Goal: Task Accomplishment & Management: Manage account settings

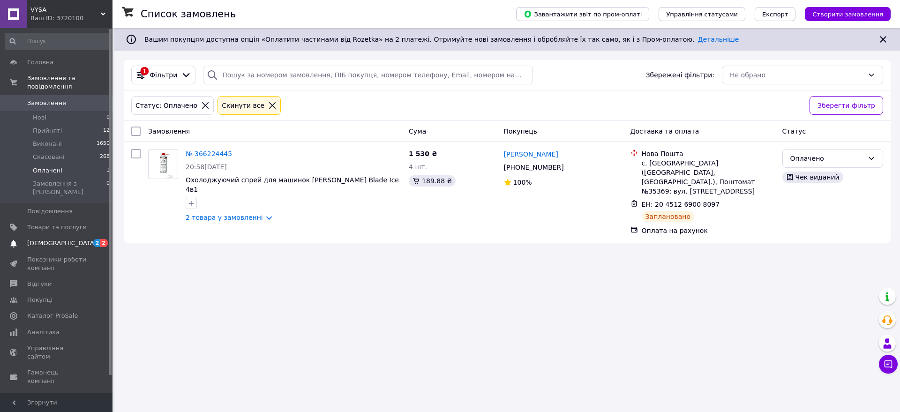
click at [50, 239] on span "[DEMOGRAPHIC_DATA]" at bounding box center [61, 243] width 69 height 8
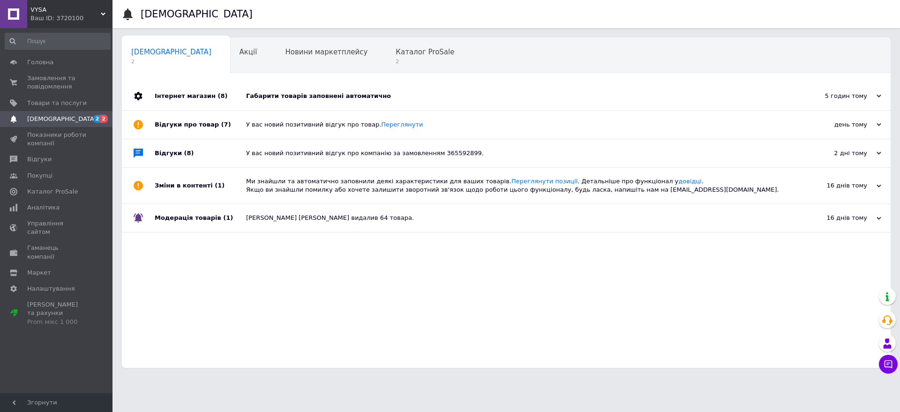
click at [299, 92] on div "Габарити товарів заповнені автоматично" at bounding box center [516, 96] width 541 height 8
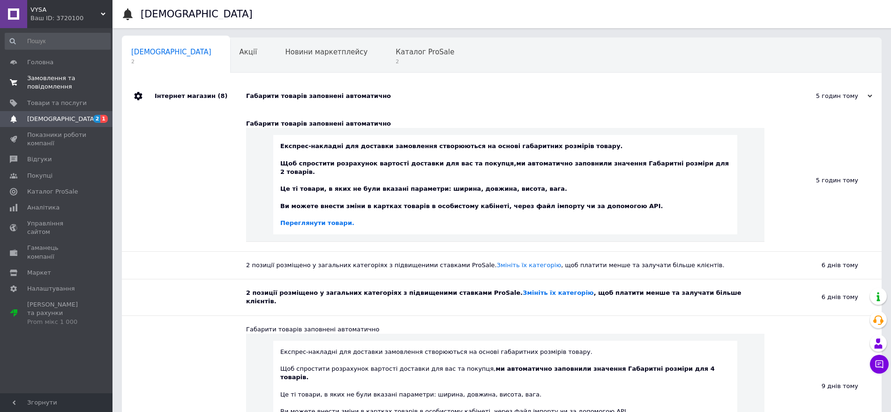
click at [50, 75] on span "Замовлення та повідомлення" at bounding box center [57, 82] width 60 height 17
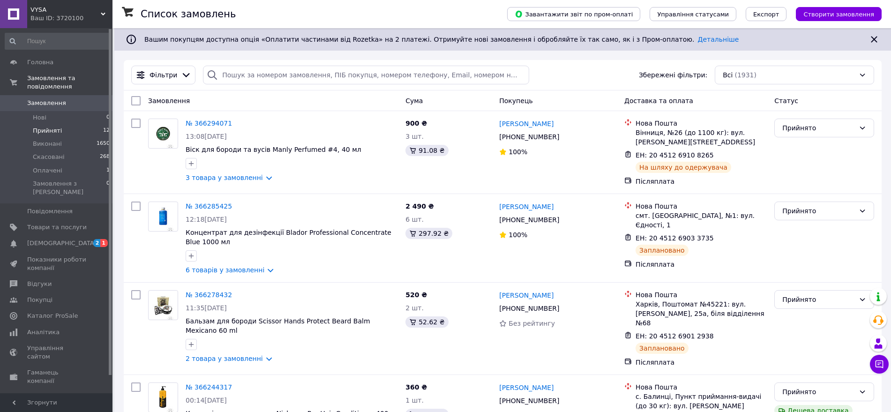
click at [50, 127] on span "Прийняті" at bounding box center [47, 131] width 29 height 8
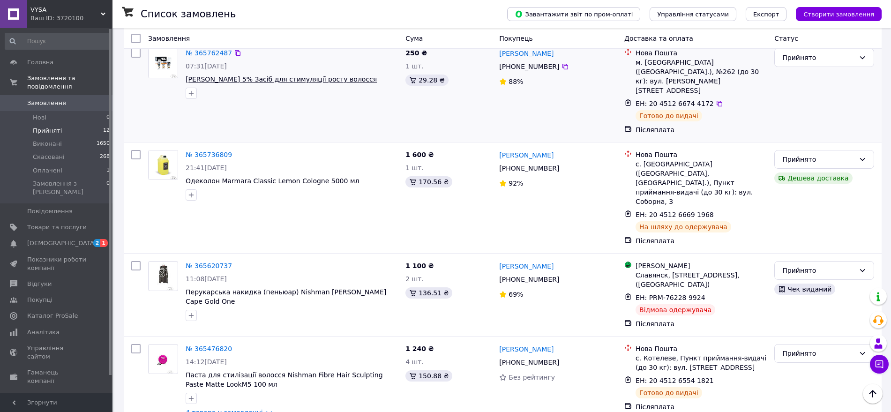
scroll to position [683, 0]
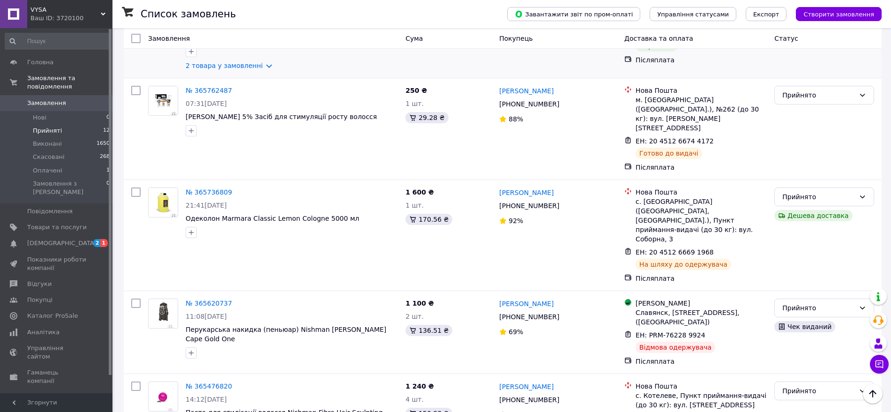
click at [782, 21] on div "Прийнято" at bounding box center [818, 16] width 73 height 10
click at [788, 146] on li "Виконано" at bounding box center [824, 150] width 99 height 17
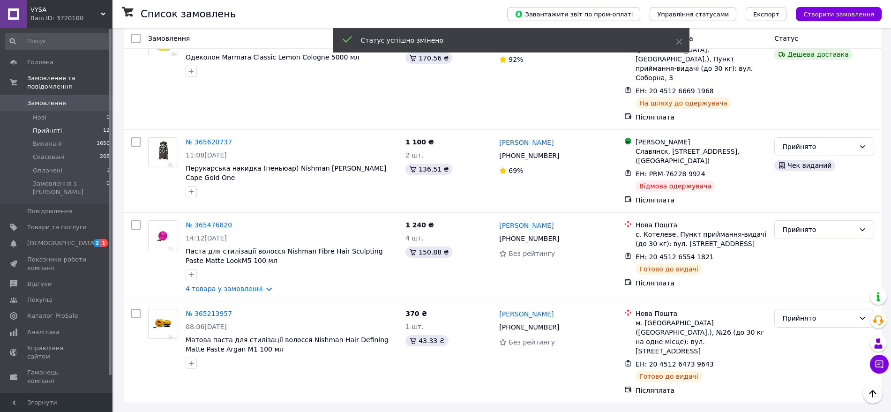
scroll to position [976, 0]
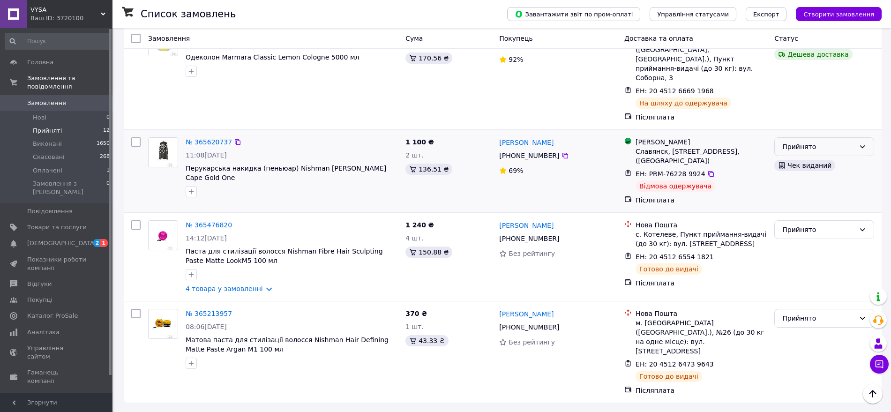
click at [792, 143] on div "Прийнято" at bounding box center [818, 147] width 73 height 10
click at [798, 185] on li "Скасовано" at bounding box center [824, 182] width 99 height 17
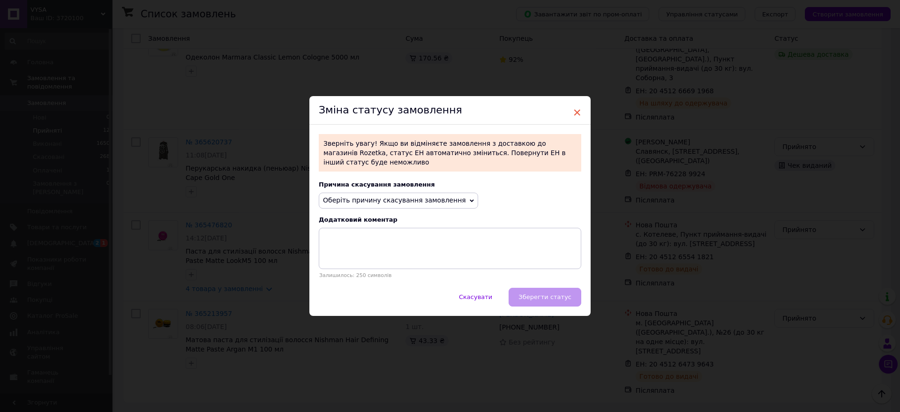
click at [574, 105] on span "×" at bounding box center [577, 113] width 8 height 16
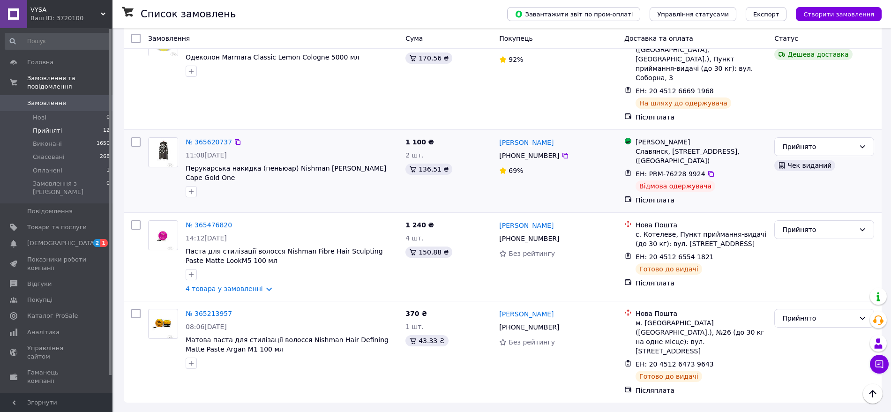
scroll to position [1007, 0]
click at [40, 99] on span "Замовлення" at bounding box center [46, 103] width 39 height 8
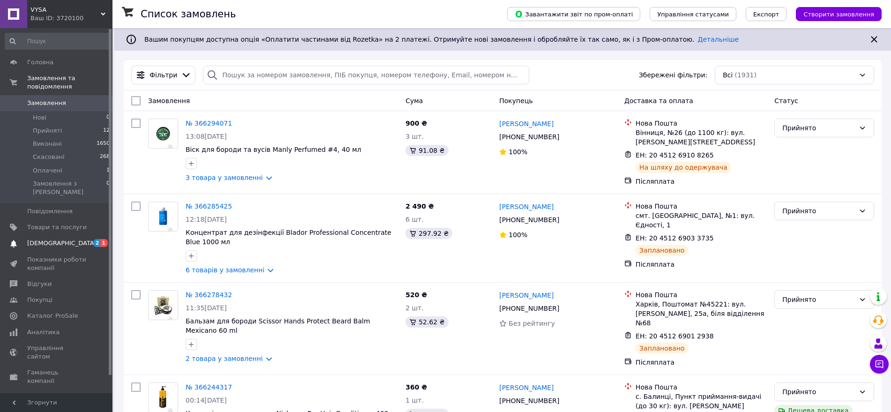
click at [20, 239] on span at bounding box center [13, 243] width 27 height 8
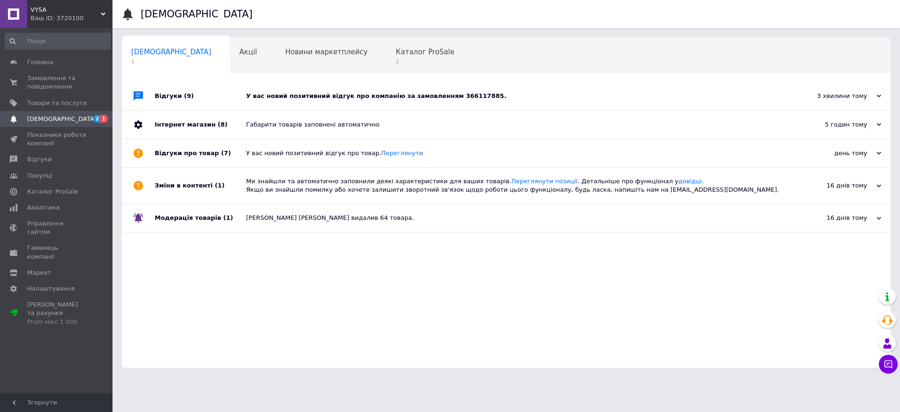
click at [298, 99] on div "У вас новий позитивний відгук про компанію за замовленням 366117885." at bounding box center [516, 96] width 541 height 8
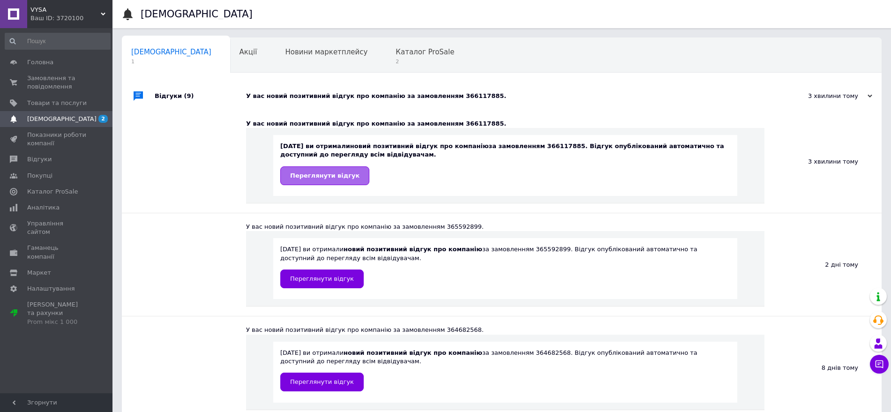
click at [331, 182] on link "Переглянути відгук" at bounding box center [324, 175] width 89 height 19
